Goal: Find specific page/section: Find specific page/section

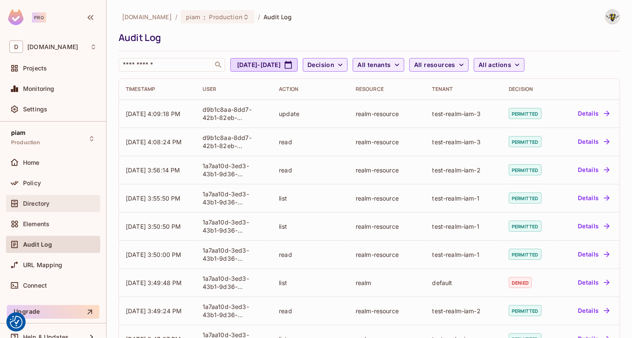
click at [39, 203] on span "Directory" at bounding box center [36, 203] width 26 height 7
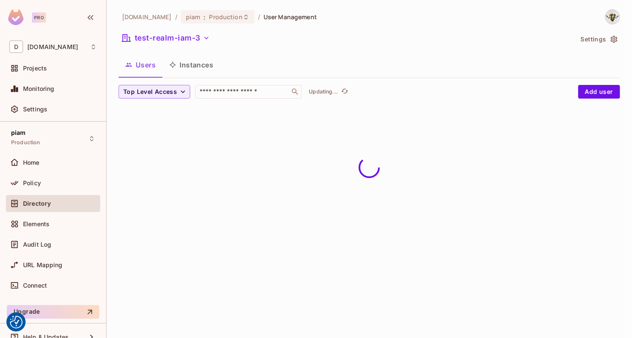
click at [187, 27] on div "[DOMAIN_NAME] / piam : Production / User Management test-realm-iam-3 Settings U…" at bounding box center [368, 60] width 501 height 103
click at [176, 46] on div "test-realm-iam-3" at bounding box center [345, 39] width 454 height 16
click at [175, 43] on button "test-realm-iam-3" at bounding box center [165, 38] width 95 height 14
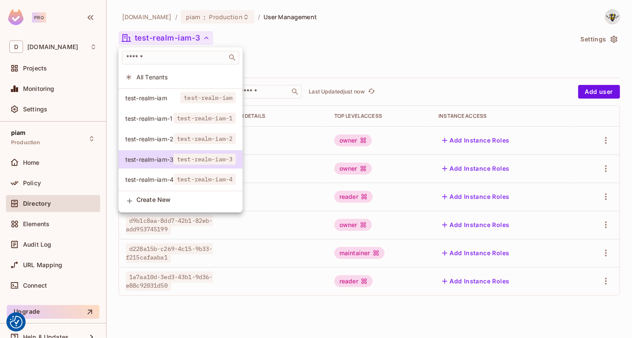
click at [161, 179] on span "test-realm-iam-4" at bounding box center [149, 179] width 48 height 8
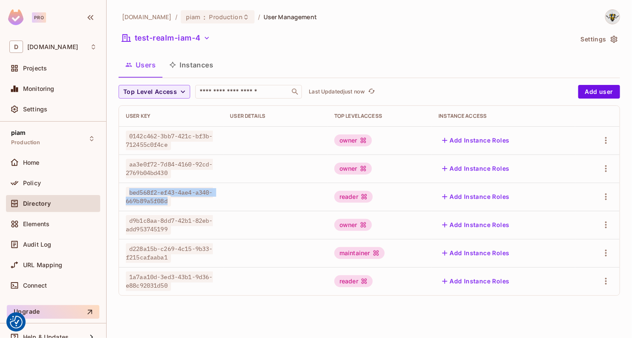
drag, startPoint x: 126, startPoint y: 192, endPoint x: 169, endPoint y: 203, distance: 44.9
click at [169, 203] on span "bed568f2-ef43-4ae4-a340-669b89a5f08d" at bounding box center [169, 197] width 87 height 20
click at [162, 201] on span "bed568f2-ef43-4ae4-a340-669b89a5f08d" at bounding box center [169, 197] width 87 height 20
